Goal: Find contact information: Find contact information

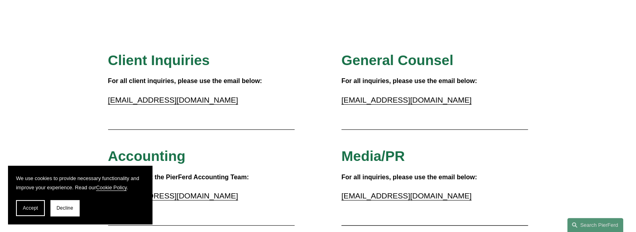
scroll to position [80, 0]
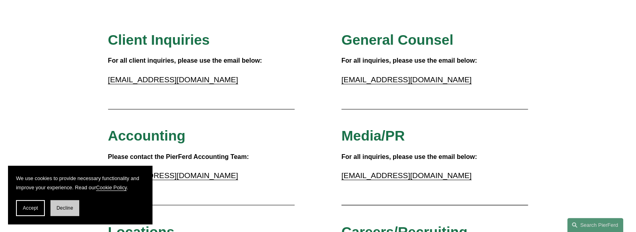
click at [62, 208] on span "Decline" at bounding box center [64, 209] width 17 height 6
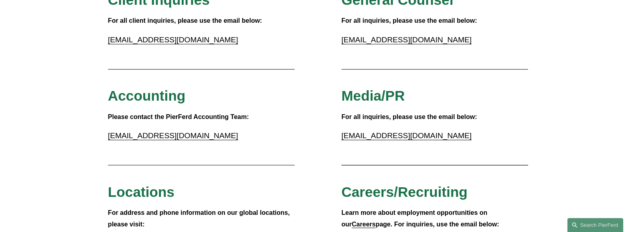
scroll to position [0, 0]
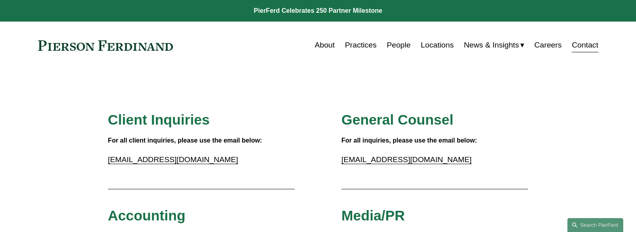
click at [368, 46] on link "Practices" at bounding box center [361, 45] width 32 height 15
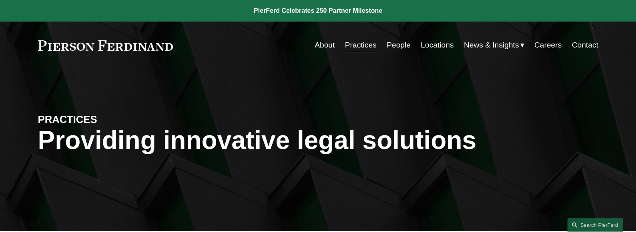
click at [422, 45] on link "Locations" at bounding box center [436, 45] width 33 height 15
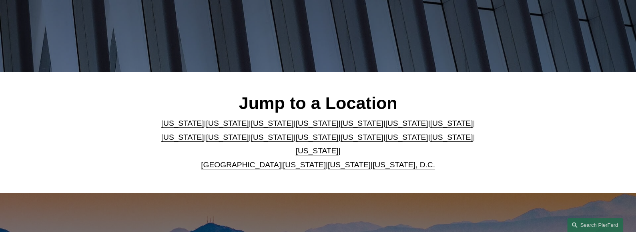
scroll to position [160, 0]
click at [385, 127] on link "Georgia" at bounding box center [406, 123] width 43 height 8
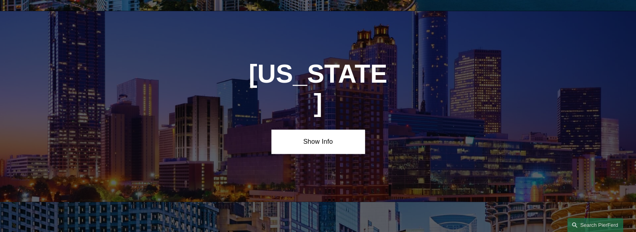
scroll to position [1189, 0]
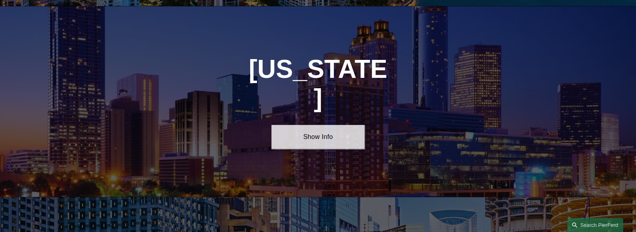
click at [311, 125] on link "Show Info" at bounding box center [317, 137] width 93 height 24
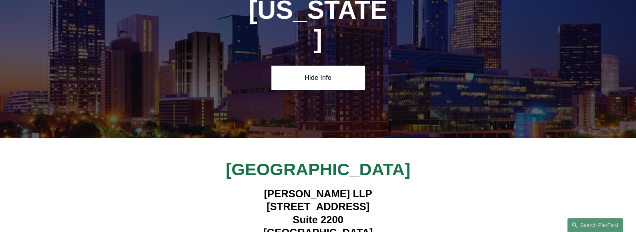
scroll to position [1349, 0]
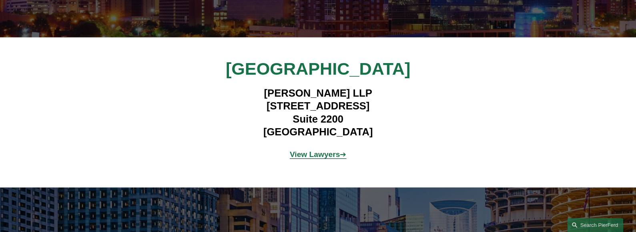
click at [312, 150] on strong "View Lawyers" at bounding box center [315, 154] width 50 height 8
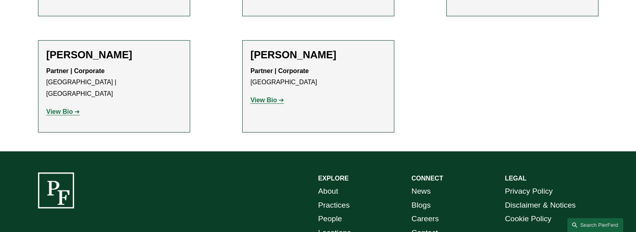
scroll to position [1403, 0]
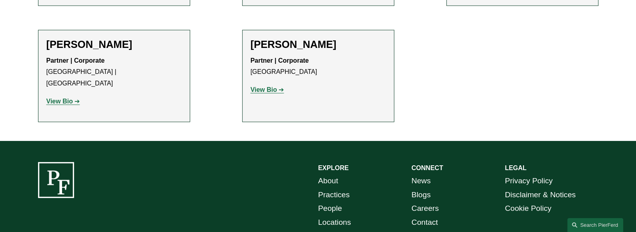
click at [343, 216] on link "Locations" at bounding box center [334, 223] width 33 height 14
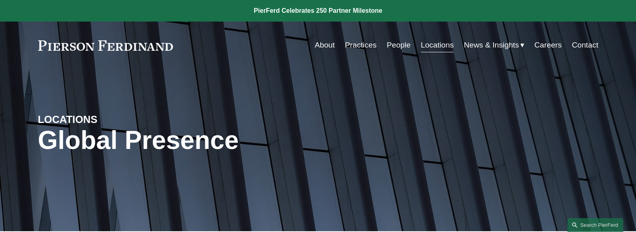
click at [592, 45] on link "Contact" at bounding box center [584, 45] width 26 height 15
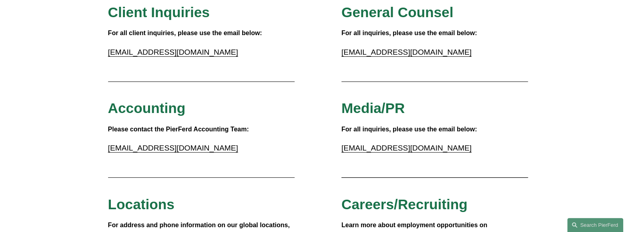
scroll to position [40, 0]
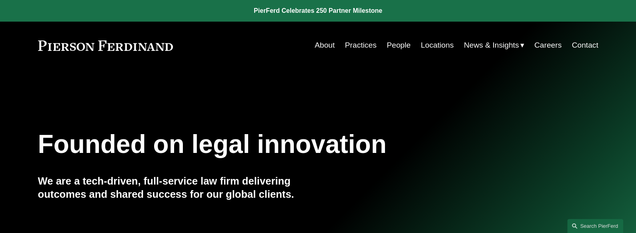
click at [590, 46] on link "Contact" at bounding box center [584, 45] width 26 height 15
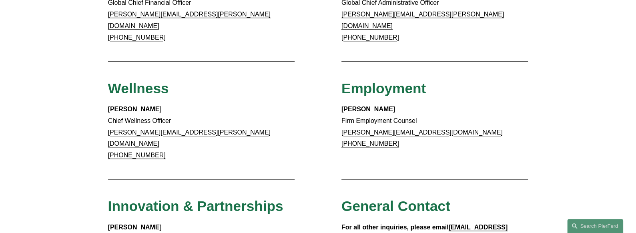
scroll to position [680, 0]
